Goal: Task Accomplishment & Management: Use online tool/utility

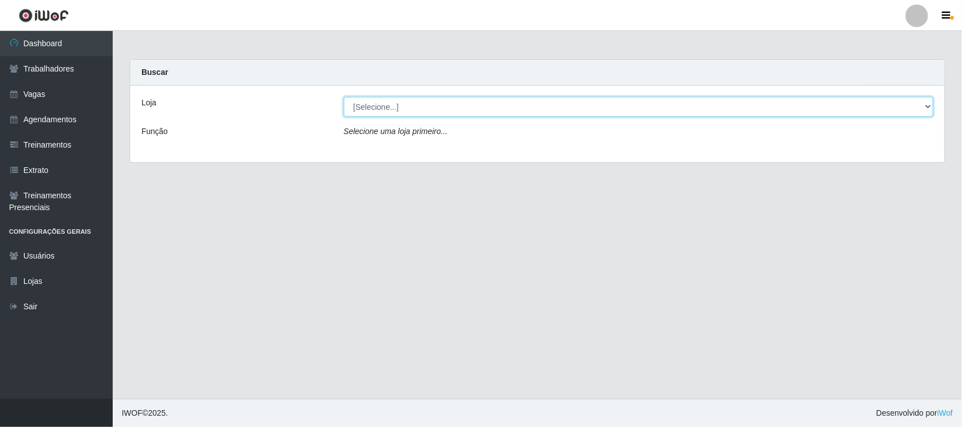
click at [429, 106] on select "[Selecione...] [GEOGRAPHIC_DATA]" at bounding box center [639, 107] width 590 height 20
select select "65"
click at [344, 97] on select "[Selecione...] [GEOGRAPHIC_DATA]" at bounding box center [639, 107] width 590 height 20
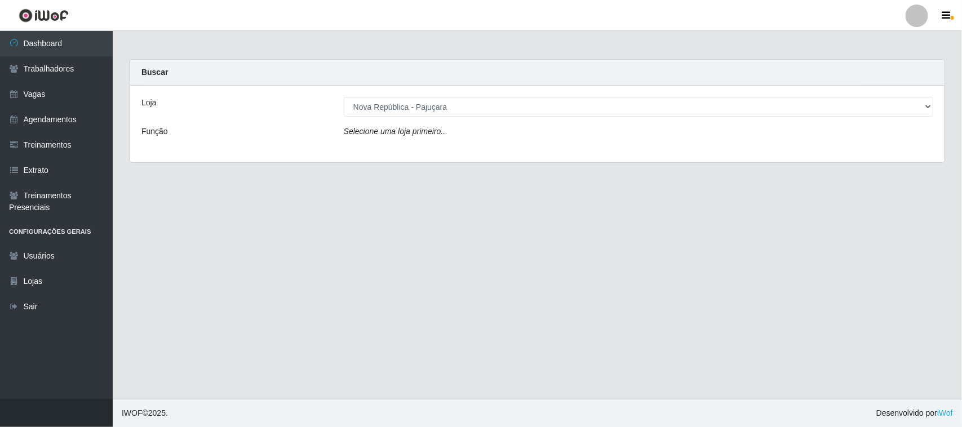
click at [435, 143] on div "Loja [Selecione...] Nova República - Pajuçara Função Selecione uma loja primeir…" at bounding box center [537, 124] width 815 height 77
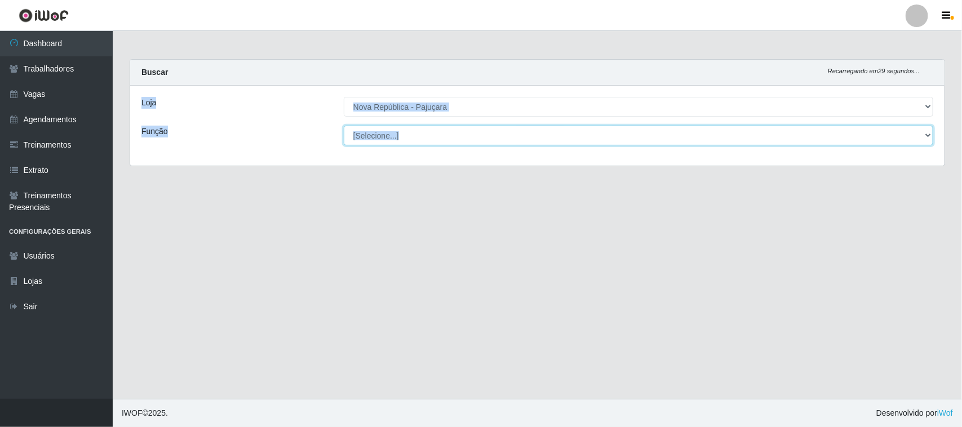
click at [439, 130] on select "[Selecione...] Balconista Operador de Caixa Repositor" at bounding box center [639, 136] width 590 height 20
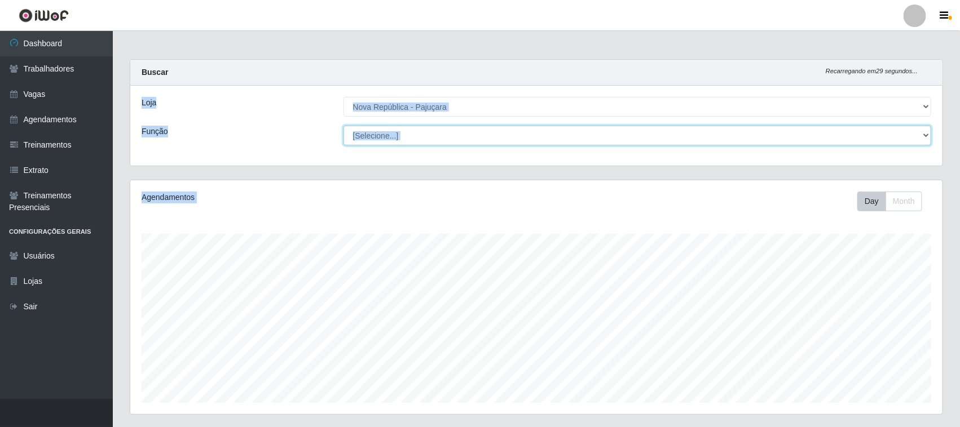
scroll to position [235, 812]
click at [448, 136] on select "[Selecione...] Balconista Operador de Caixa Repositor" at bounding box center [637, 136] width 588 height 20
click at [451, 128] on select "[Selecione...] Balconista Operador de Caixa Repositor" at bounding box center [637, 136] width 588 height 20
select select "22"
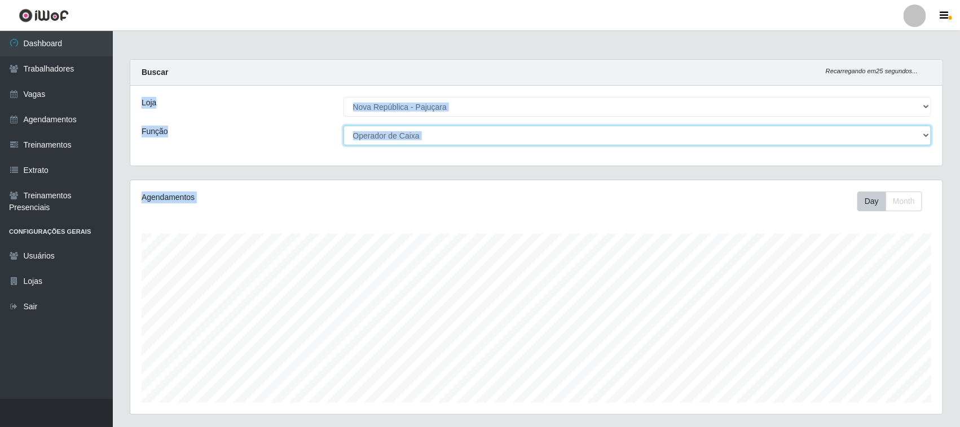
click at [343, 126] on select "[Selecione...] Balconista Operador de Caixa Repositor" at bounding box center [637, 136] width 588 height 20
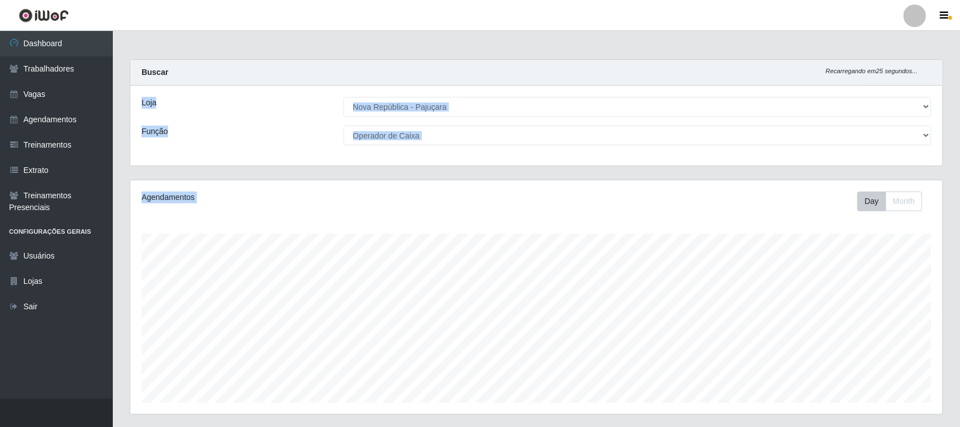
click at [457, 184] on div "Agendamentos Day Month" at bounding box center [536, 297] width 812 height 234
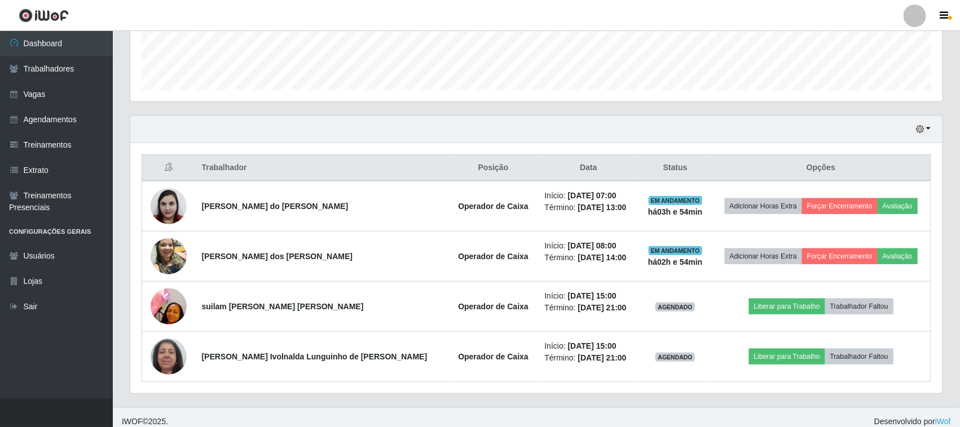
scroll to position [323, 0]
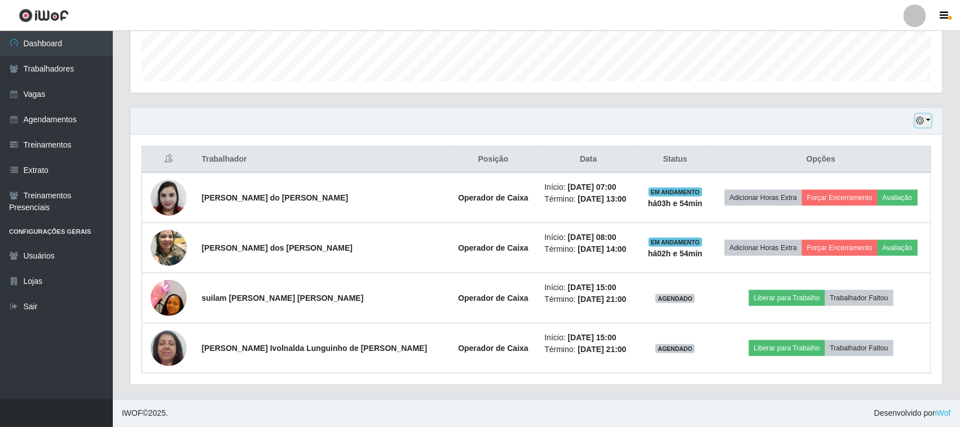
click at [929, 121] on button "button" at bounding box center [923, 120] width 16 height 13
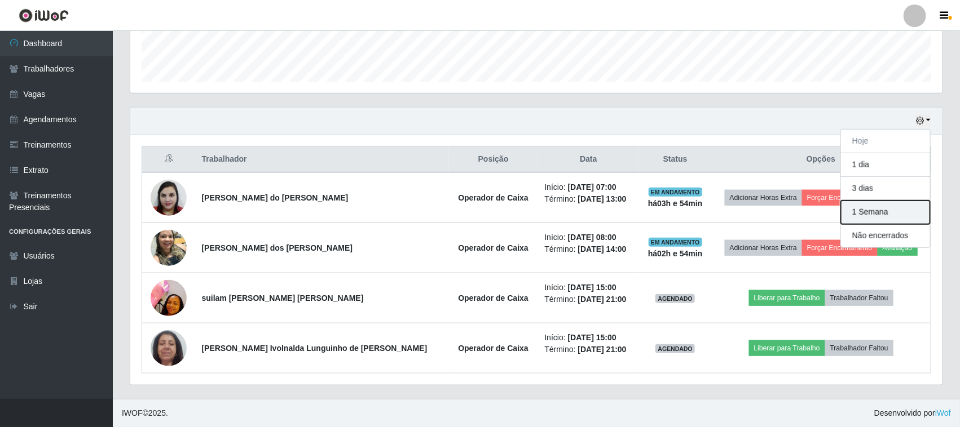
click at [887, 210] on button "1 Semana" at bounding box center [885, 213] width 89 height 24
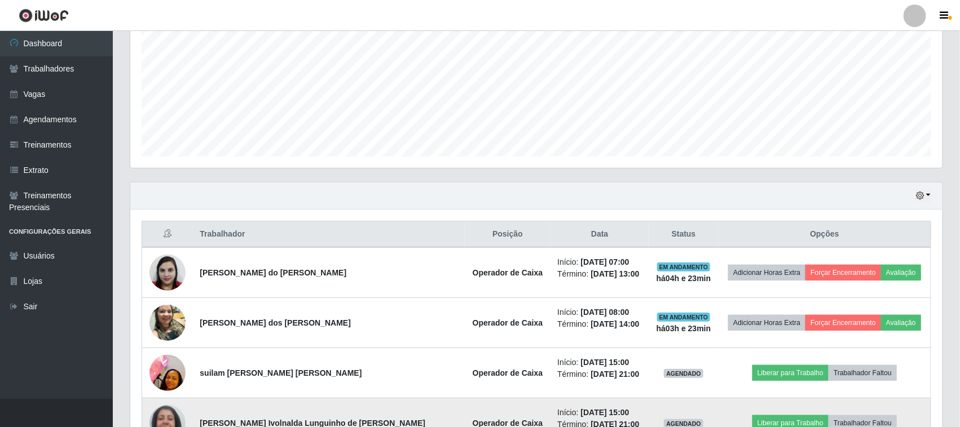
scroll to position [191, 0]
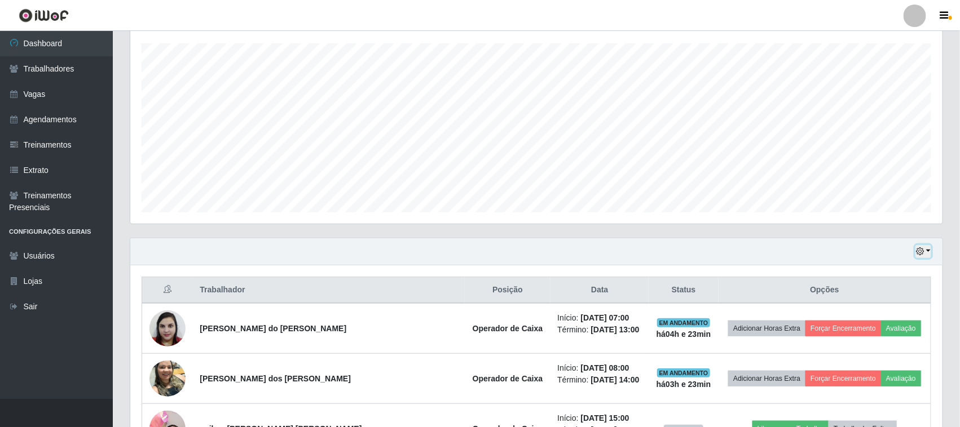
click at [920, 249] on icon "button" at bounding box center [920, 252] width 8 height 8
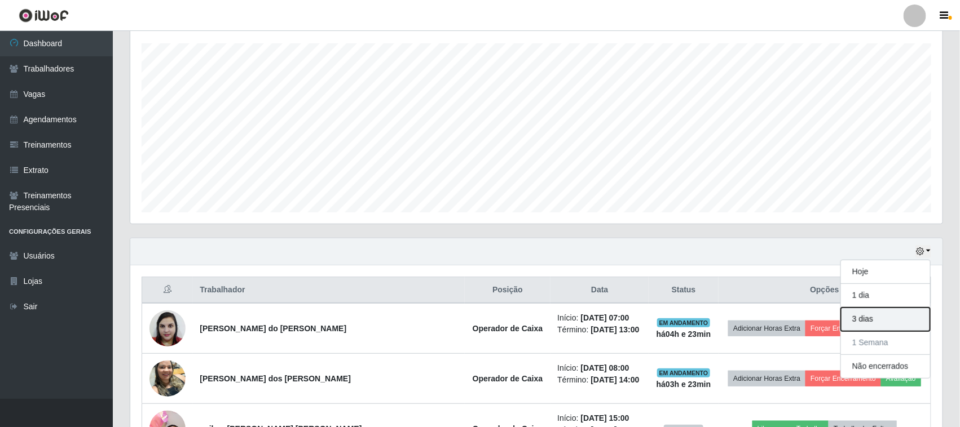
click at [860, 313] on button "3 dias" at bounding box center [885, 320] width 89 height 24
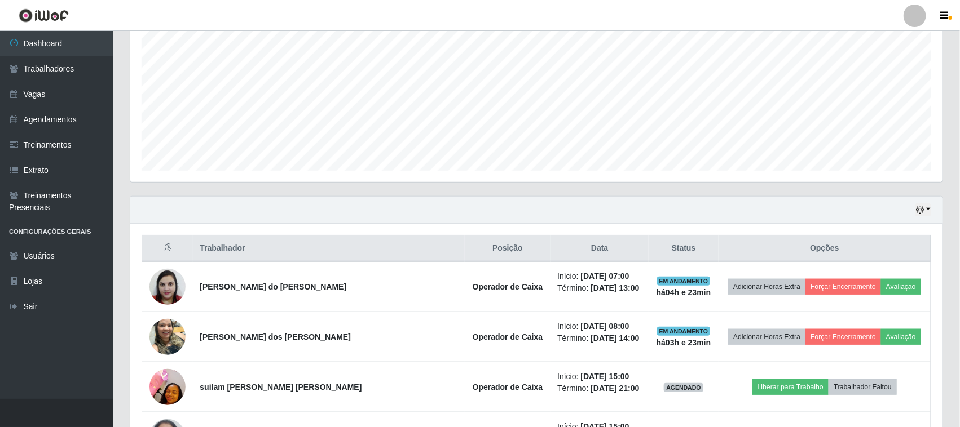
scroll to position [222, 0]
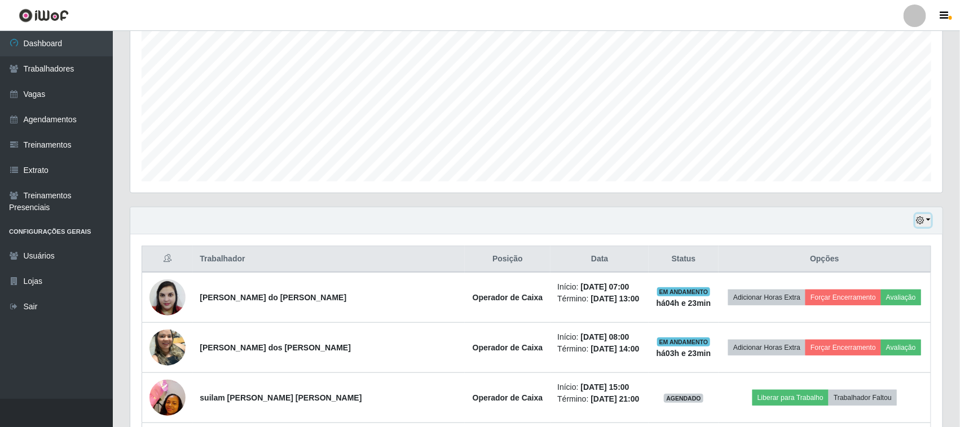
click at [916, 224] on icon "button" at bounding box center [920, 221] width 8 height 8
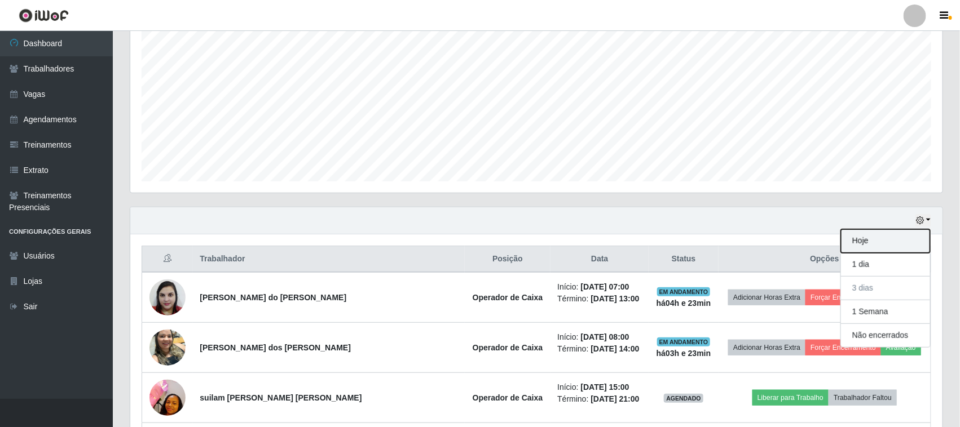
click at [882, 246] on button "Hoje" at bounding box center [885, 241] width 89 height 24
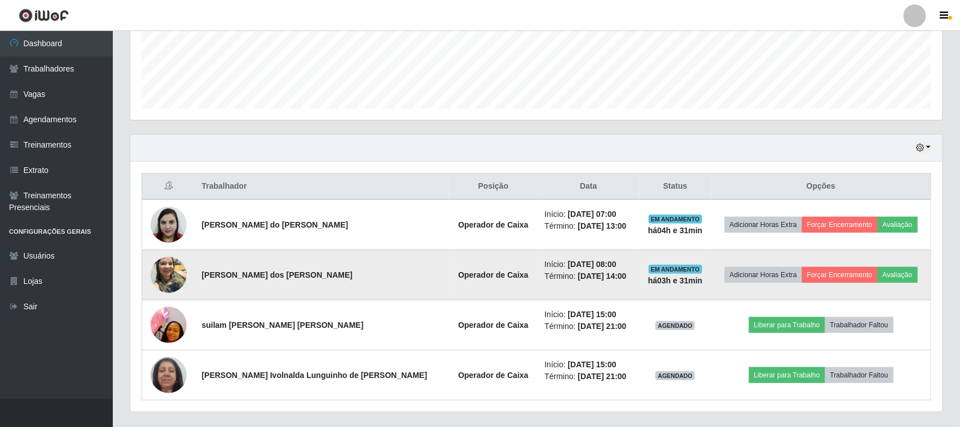
scroll to position [323, 0]
